Goal: Transaction & Acquisition: Purchase product/service

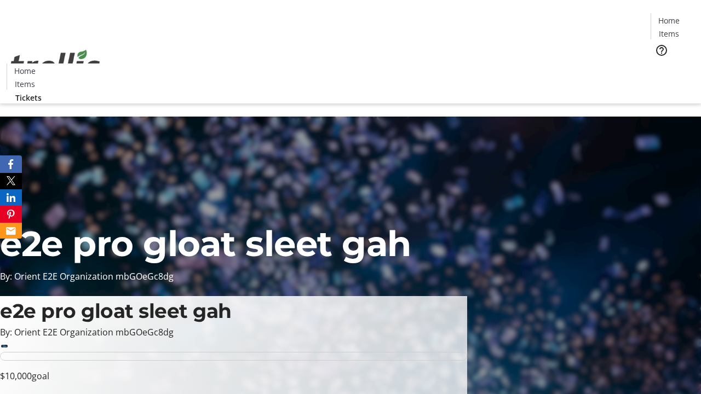
click at [659, 64] on span "Tickets" at bounding box center [672, 69] width 26 height 11
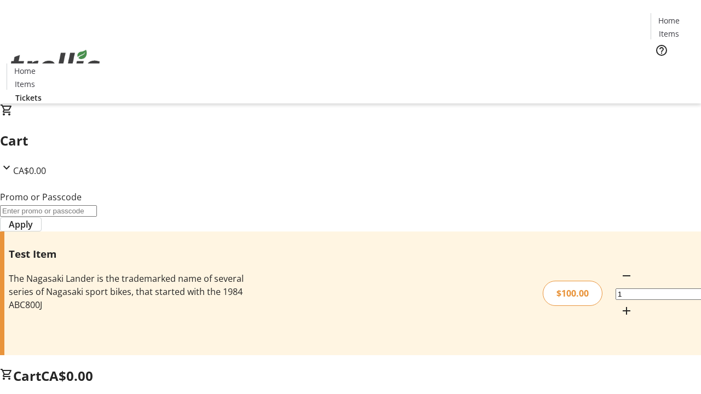
type input "FLAT"
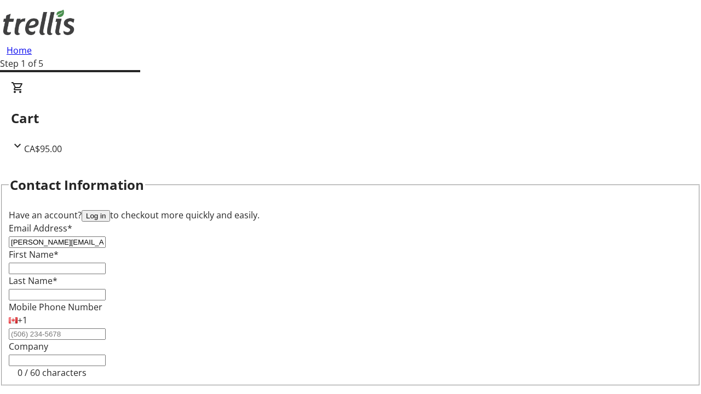
type input "[PERSON_NAME][EMAIL_ADDRESS][DOMAIN_NAME]"
type input "[PERSON_NAME]"
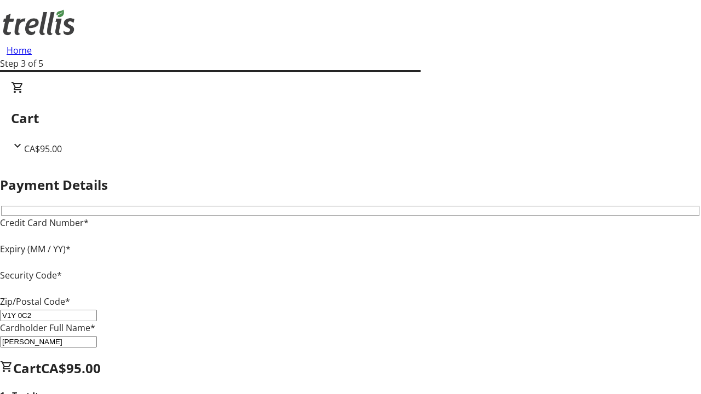
type input "V1Y 0C2"
